Goal: Transaction & Acquisition: Purchase product/service

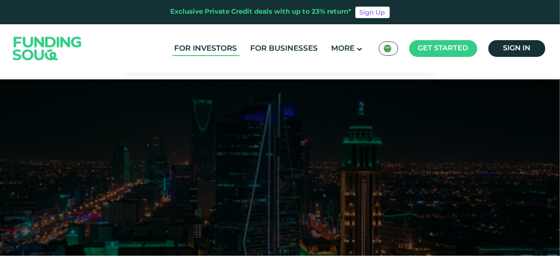
click at [202, 44] on link "For Investors" at bounding box center [205, 49] width 67 height 15
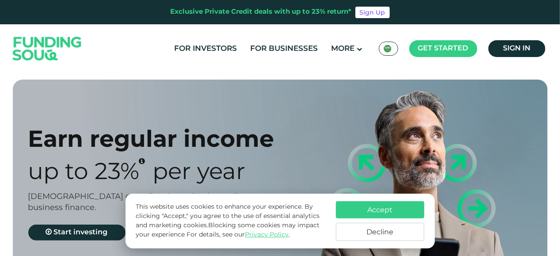
click at [383, 236] on button "Decline" at bounding box center [380, 232] width 88 height 18
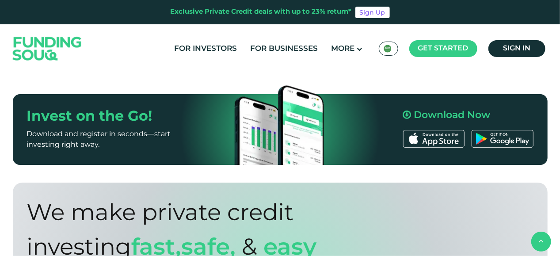
scroll to position [549, 0]
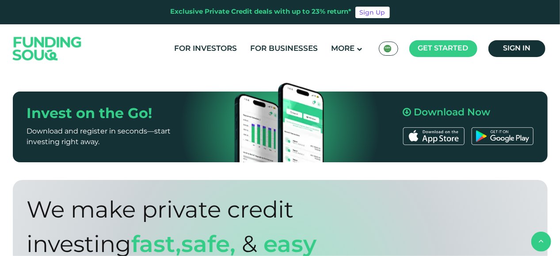
drag, startPoint x: 559, startPoint y: 83, endPoint x: 560, endPoint y: 74, distance: 9.7
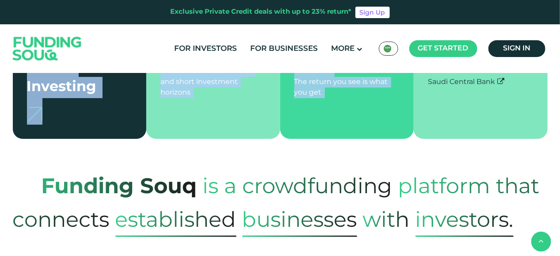
scroll to position [271, 0]
drag, startPoint x: 558, startPoint y: 44, endPoint x: 563, endPoint y: 25, distance: 19.6
